Goal: Communication & Community: Answer question/provide support

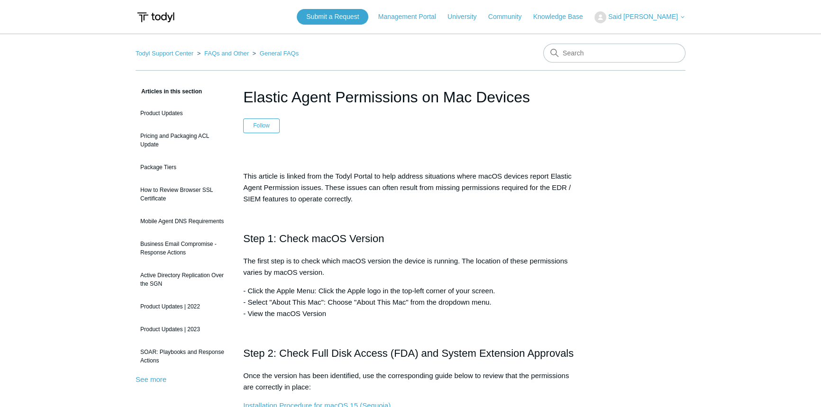
scroll to position [172, 0]
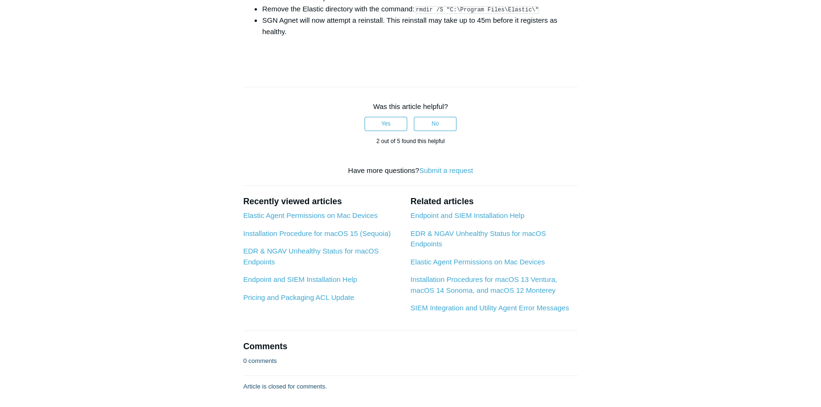
scroll to position [1566, 0]
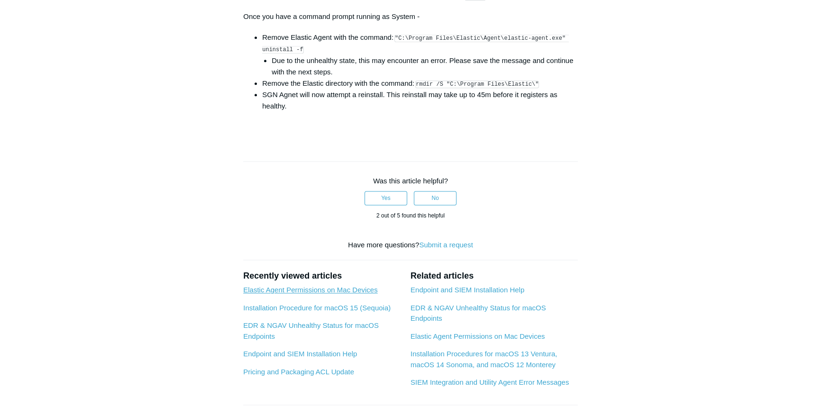
click at [357, 294] on link "Elastic Agent Permissions on Mac Devices" at bounding box center [310, 290] width 134 height 8
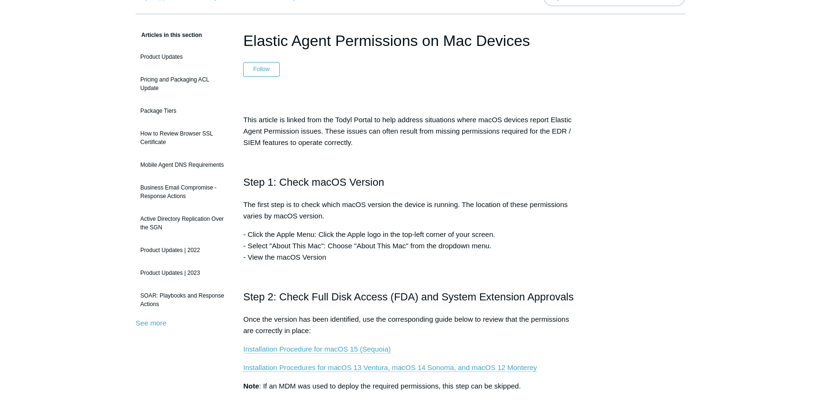
scroll to position [172, 0]
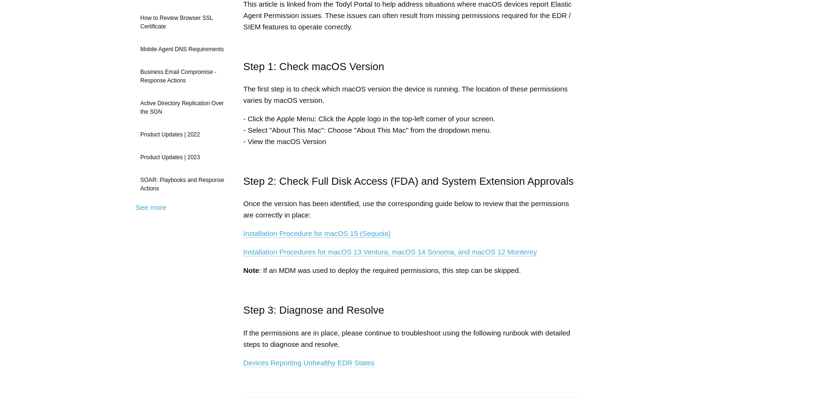
click at [302, 360] on link "Devices Reporting Unhealthy EDR States" at bounding box center [308, 363] width 131 height 9
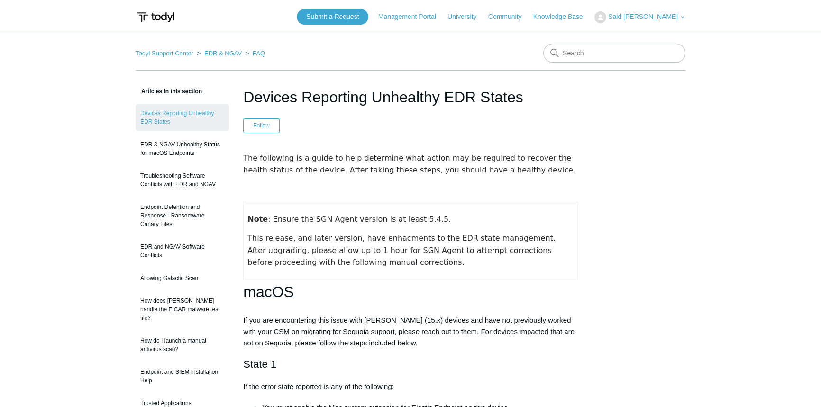
drag, startPoint x: 314, startPoint y: 126, endPoint x: 337, endPoint y: 41, distance: 88.5
click at [341, 11] on link "Submit a Request" at bounding box center [333, 17] width 72 height 16
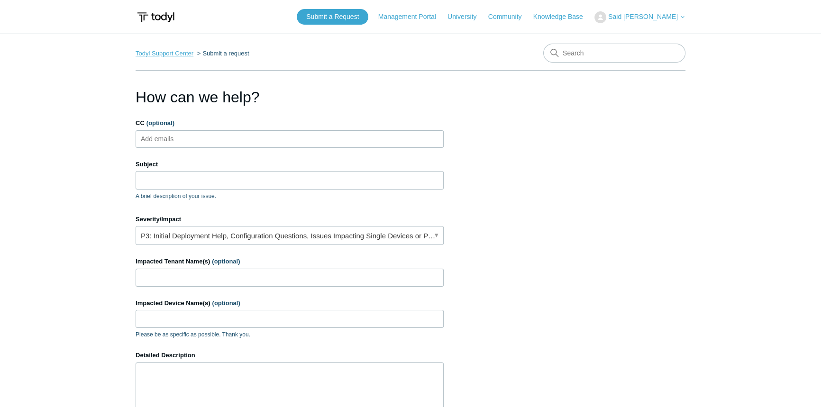
click at [173, 54] on link "Todyl Support Center" at bounding box center [165, 53] width 58 height 7
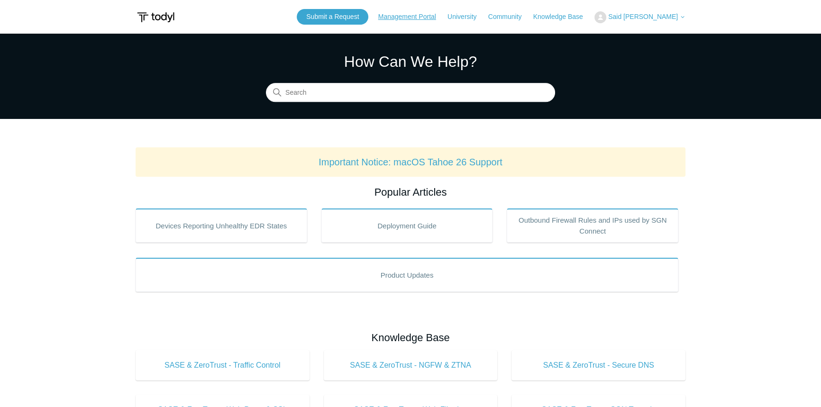
click at [420, 17] on link "Management Portal" at bounding box center [411, 17] width 67 height 10
click at [658, 16] on span "Said [PERSON_NAME]" at bounding box center [643, 17] width 70 height 8
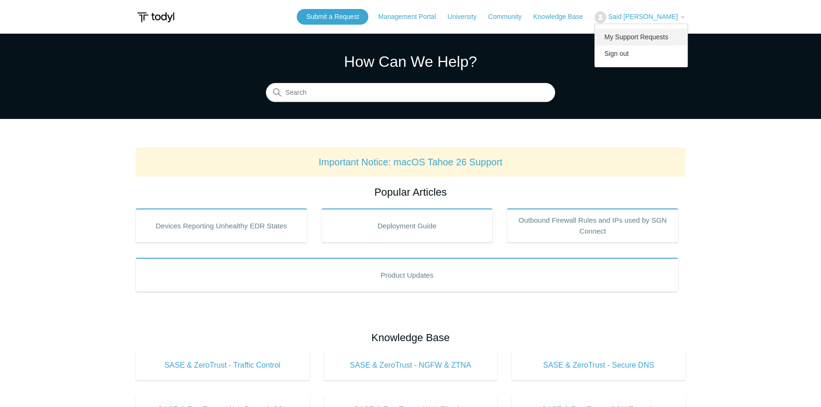
click at [650, 35] on link "My Support Requests" at bounding box center [641, 37] width 92 height 17
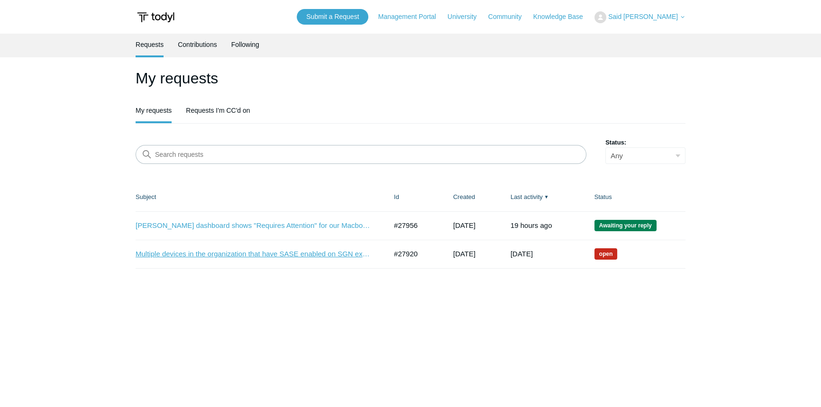
click at [228, 256] on link "Multiple devices in the organization that have SASE enabled on SGN experiencing…" at bounding box center [254, 254] width 237 height 11
click at [318, 227] on link "[PERSON_NAME] dashboard shows "Requires Attention" for our Macbook devices." at bounding box center [254, 225] width 237 height 11
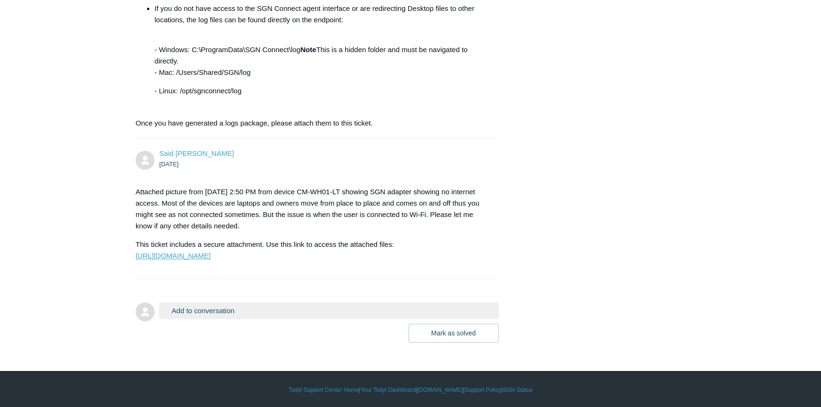
scroll to position [867, 0]
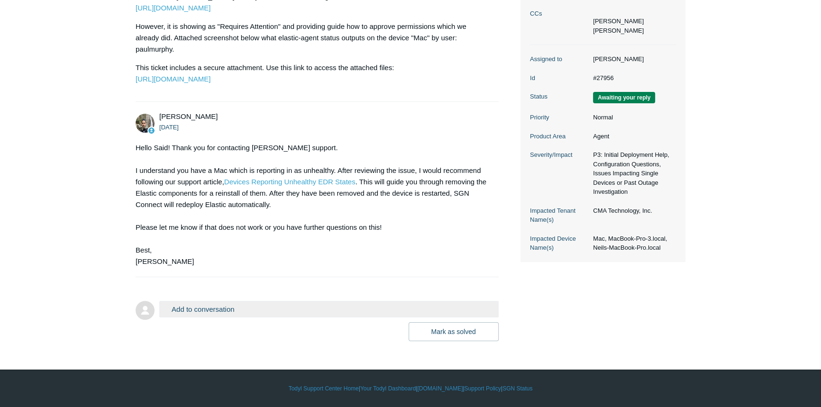
scroll to position [238, 0]
click at [184, 306] on button "Add to conversation" at bounding box center [328, 309] width 339 height 17
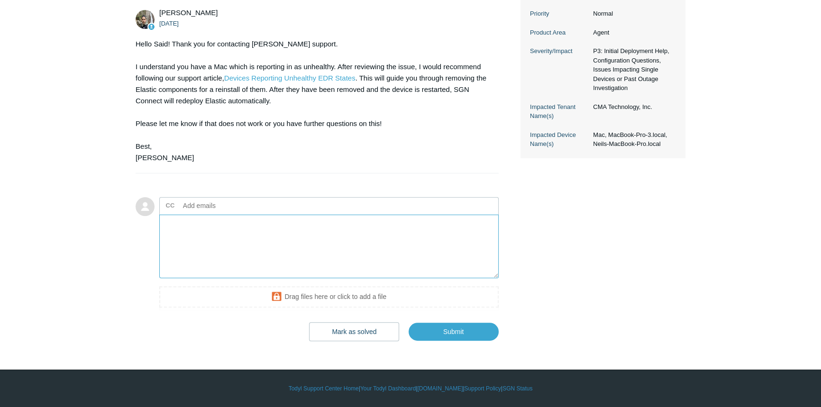
scroll to position [342, 0]
drag, startPoint x: 365, startPoint y: 223, endPoint x: 354, endPoint y: 224, distance: 11.5
click at [354, 224] on textarea "I will follow those steps today and will update on this ticket. But, does it ha…" at bounding box center [328, 247] width 339 height 64
click at [299, 231] on textarea "I have scheduled to work on this today and will update on this ticket what I wi…" at bounding box center [328, 247] width 339 height 64
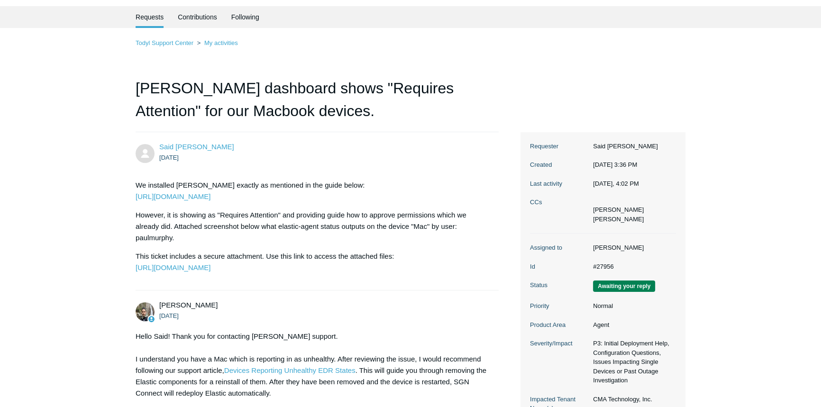
scroll to position [0, 0]
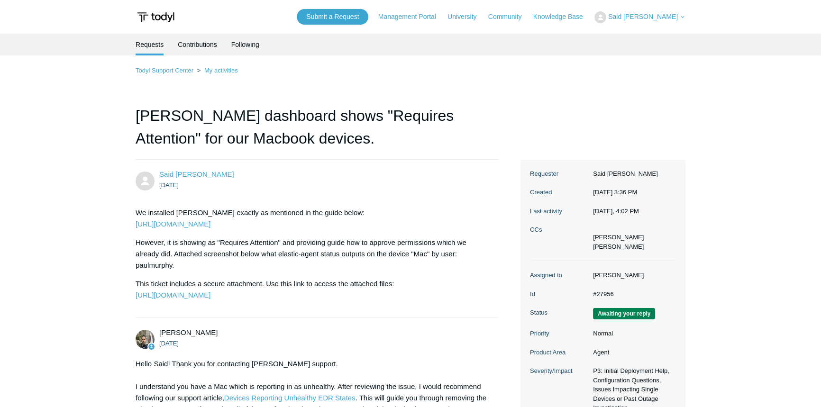
drag, startPoint x: 234, startPoint y: 306, endPoint x: 427, endPoint y: 244, distance: 202.8
click at [427, 244] on p "However, it is showing as "Requires Attention" and providing guide how to appro…" at bounding box center [313, 254] width 354 height 34
drag, startPoint x: 351, startPoint y: 218, endPoint x: 336, endPoint y: 226, distance: 16.3
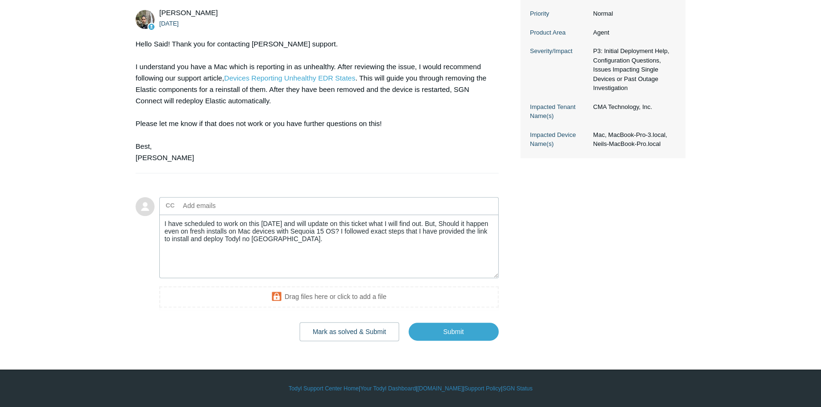
scroll to position [342, 0]
click at [391, 252] on textarea "I have scheduled to work on this today and will update on this ticket what I wi…" at bounding box center [328, 247] width 339 height 64
paste textarea "https://support.todyl.com/hc/en-us/articles/39542621173267-Installation-Procedu…"
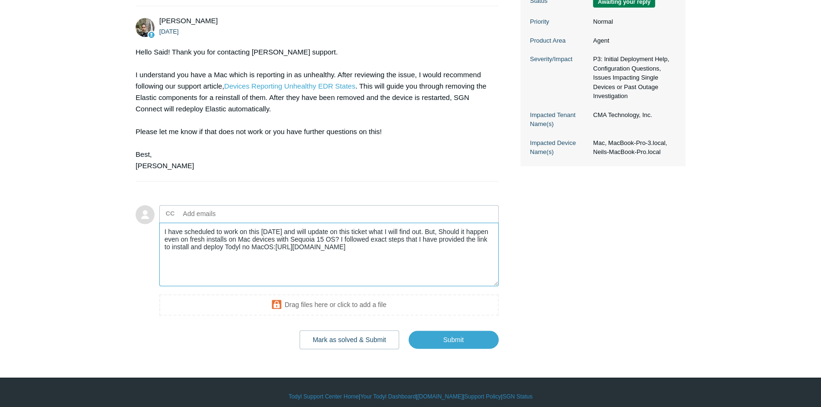
scroll to position [299, 0]
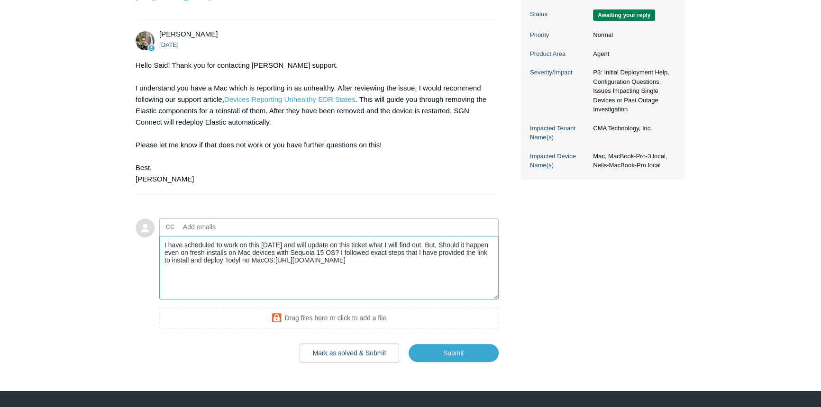
drag, startPoint x: 421, startPoint y: 264, endPoint x: 432, endPoint y: 267, distance: 11.8
click at [432, 267] on textarea "I have scheduled to work on this today and will update on this ticket what I wi…" at bounding box center [328, 268] width 339 height 64
drag, startPoint x: 421, startPoint y: 265, endPoint x: 341, endPoint y: 282, distance: 82.3
click at [297, 277] on textarea "I have scheduled to work on this today and will update on this ticket what I wi…" at bounding box center [328, 268] width 339 height 64
click at [440, 275] on textarea "I have scheduled to work on this today and will update on this ticket what I wi…" at bounding box center [328, 268] width 339 height 64
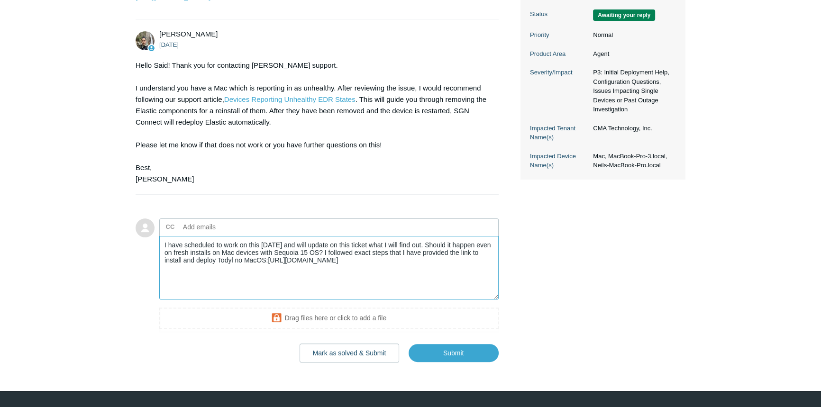
drag, startPoint x: 421, startPoint y: 267, endPoint x: 322, endPoint y: 275, distance: 99.3
click at [322, 275] on textarea "I have scheduled to work on this today and will update on this ticket what I wi…" at bounding box center [328, 268] width 339 height 64
click at [278, 290] on textarea "I have scheduled to work on this today and will update on this ticket what I wi…" at bounding box center [328, 268] width 339 height 64
click at [401, 291] on textarea "I have scheduled to work on this today and will update on this ticket what I wi…" at bounding box center [328, 268] width 339 height 64
paste textarea "Should it happen even on fresh installs on Mac devices with Sequoia 15 OS?"
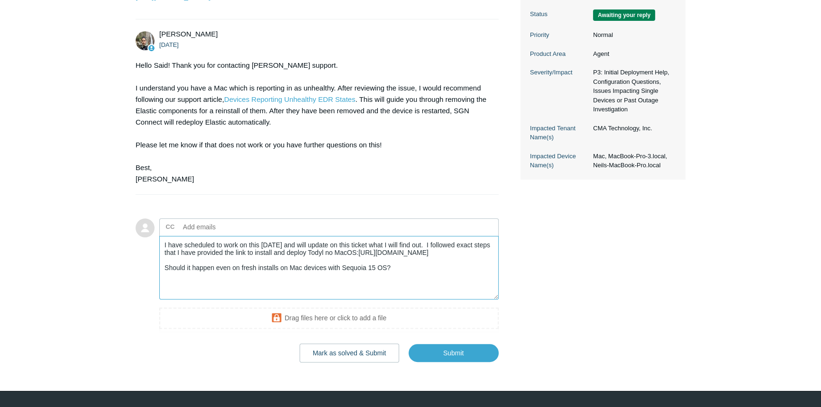
click at [214, 299] on textarea "I have scheduled to work on this today and will update on this ticket what I wi…" at bounding box center [328, 268] width 339 height 64
click at [211, 299] on textarea "I have scheduled to work on this today and will update on this ticket what I wi…" at bounding box center [328, 268] width 339 height 64
click at [207, 300] on textarea "I have scheduled to work on this today and will update on this ticket what I wi…" at bounding box center [328, 268] width 339 height 64
click at [420, 295] on textarea "I have scheduled to work on this today and will update on this ticket what I wi…" at bounding box center [328, 268] width 339 height 64
click at [322, 300] on textarea "I have scheduled to work on this today and will update on this ticket what I wi…" at bounding box center [328, 268] width 339 height 64
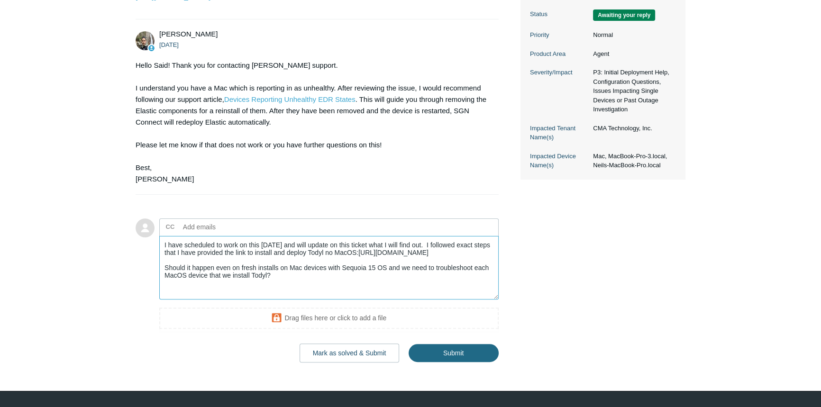
type textarea "I have scheduled to work on this today and will update on this ticket what I wi…"
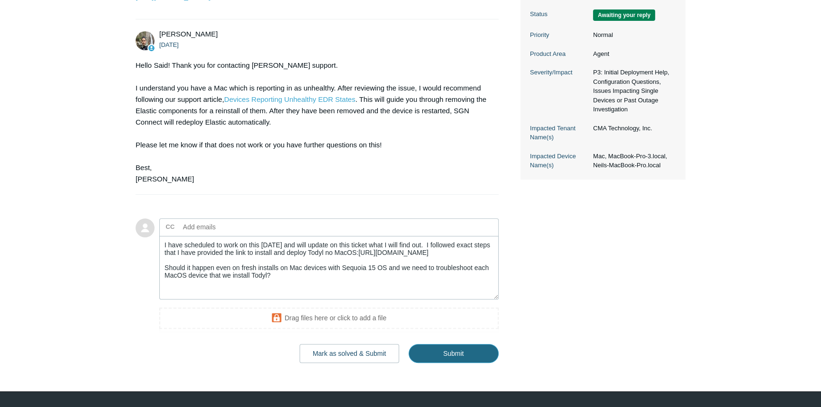
click at [483, 363] on input "Submit" at bounding box center [454, 353] width 90 height 19
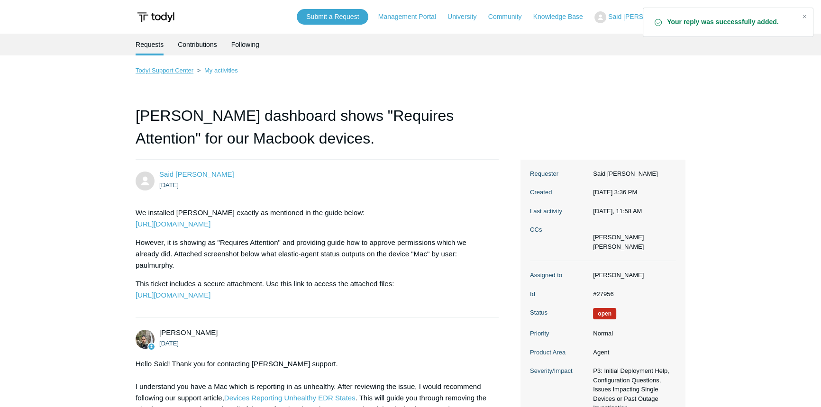
click at [164, 68] on link "Todyl Support Center" at bounding box center [165, 70] width 58 height 7
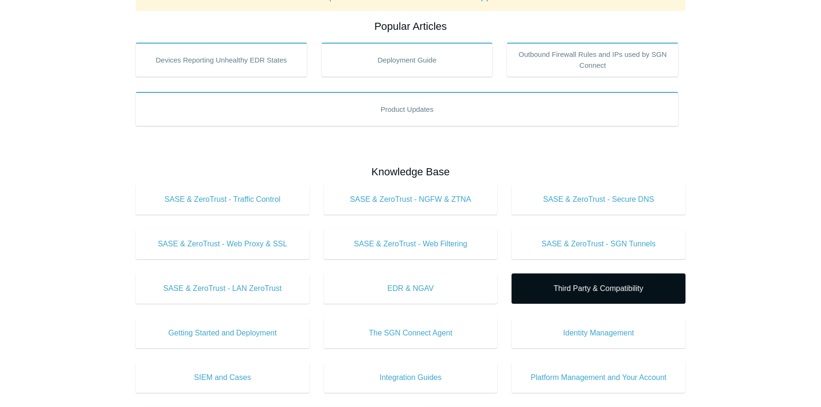
scroll to position [258, 0]
